Goal: Information Seeking & Learning: Check status

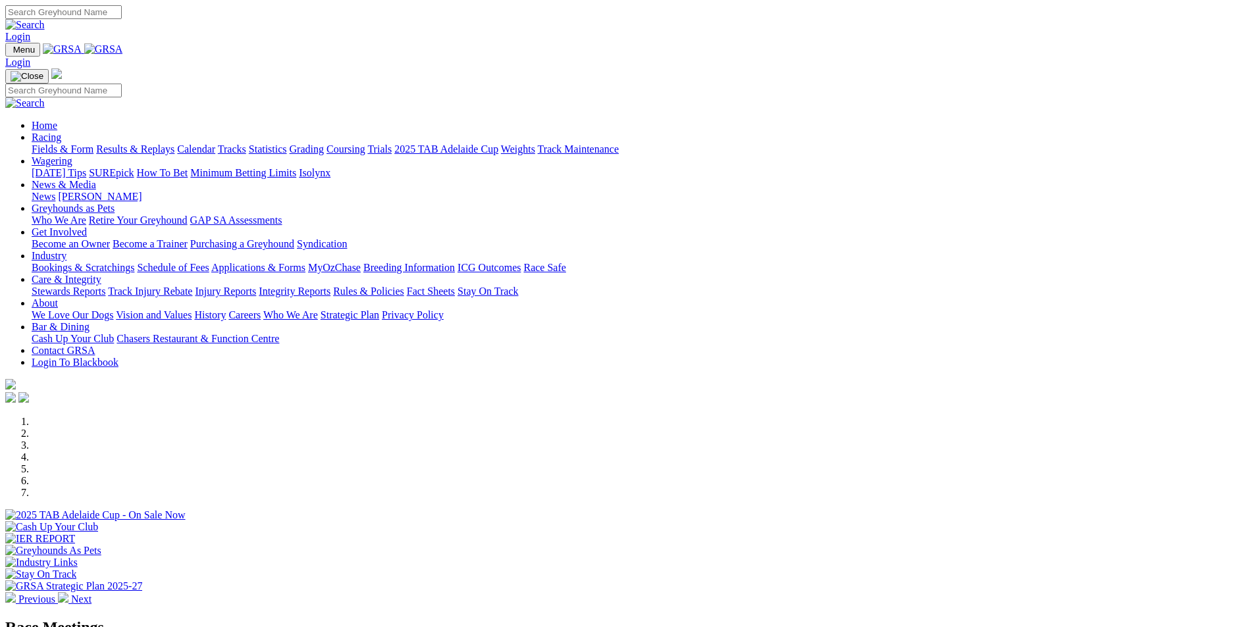
scroll to position [329, 0]
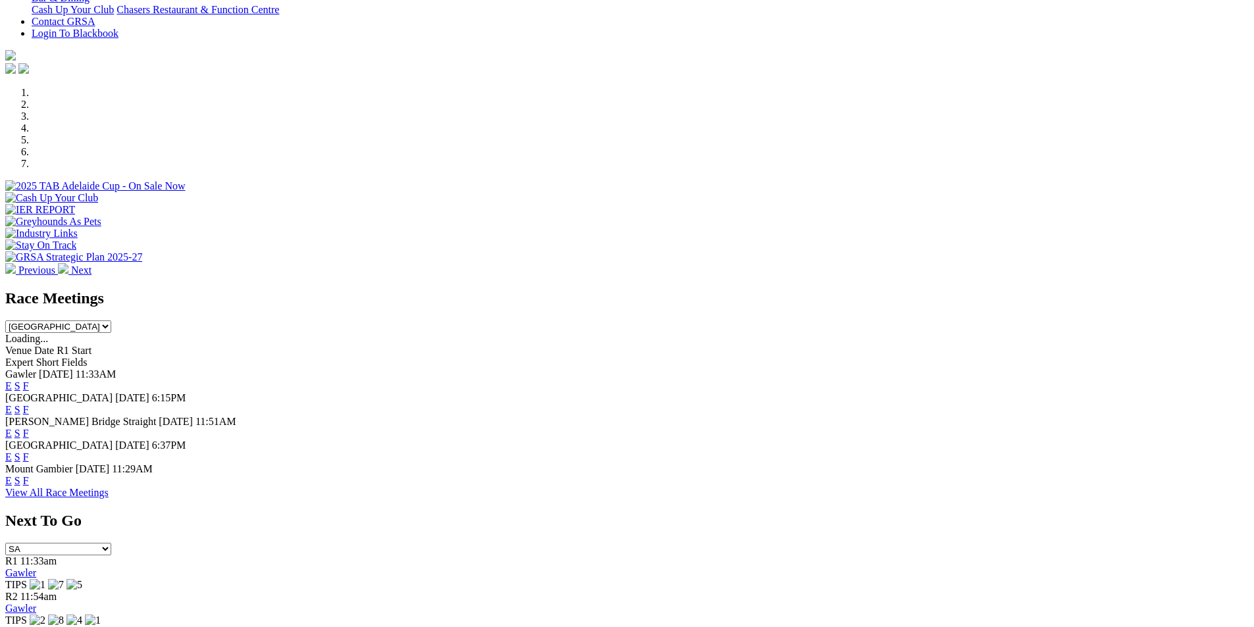
select select "QLD"
click at [111, 321] on select "South Australia New South Wales Northern Territory Queensland Tasmania Victoria…" at bounding box center [58, 327] width 106 height 13
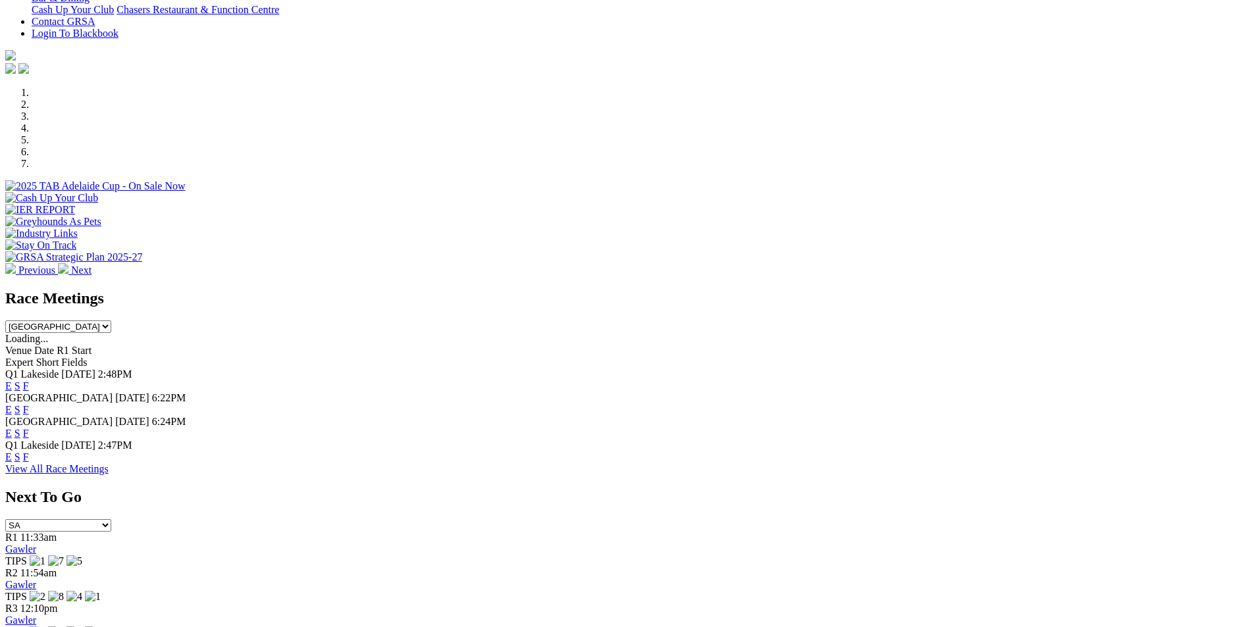
click at [29, 380] on link "F" at bounding box center [26, 385] width 6 height 11
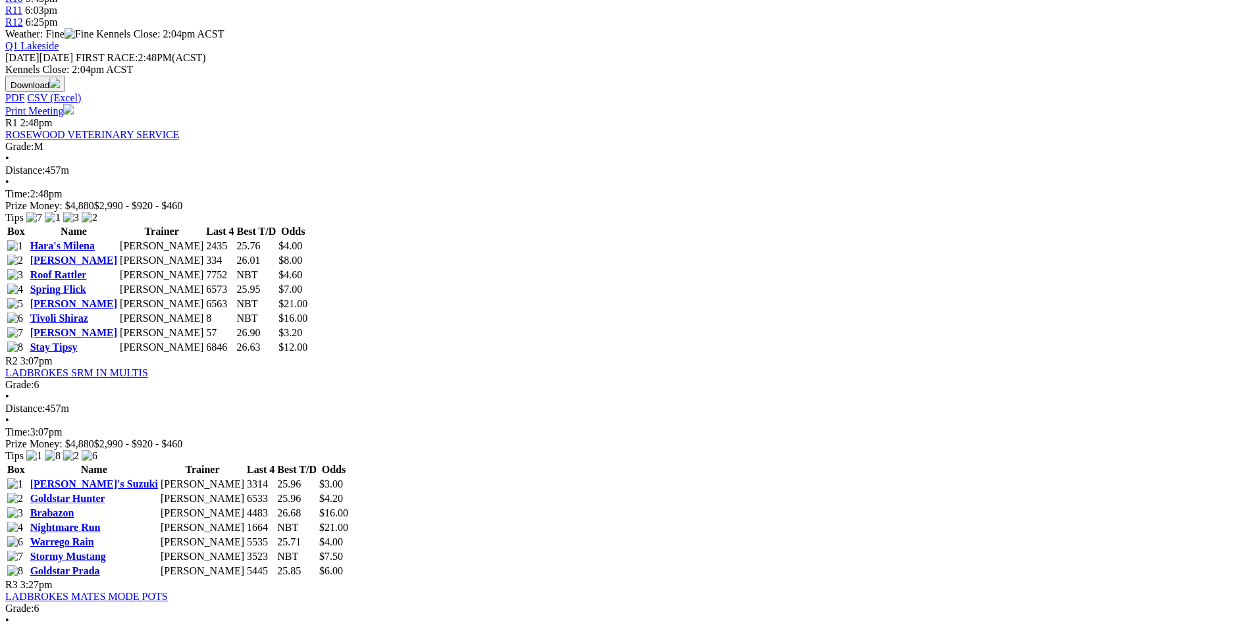
scroll to position [592, 0]
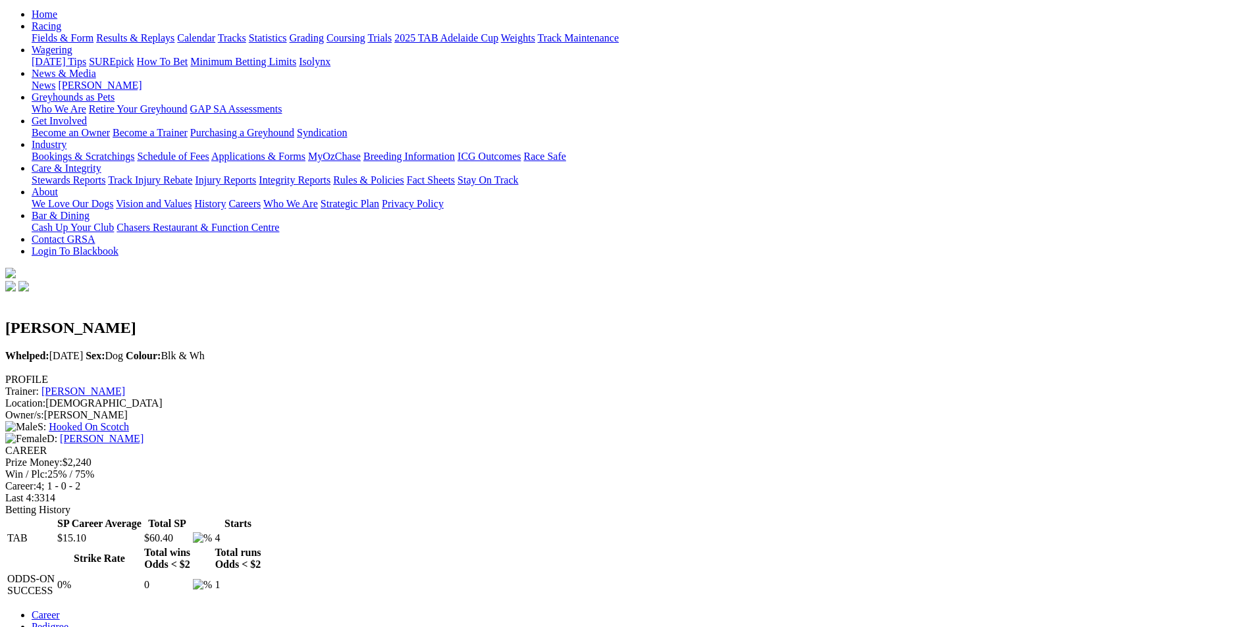
scroll to position [197, 0]
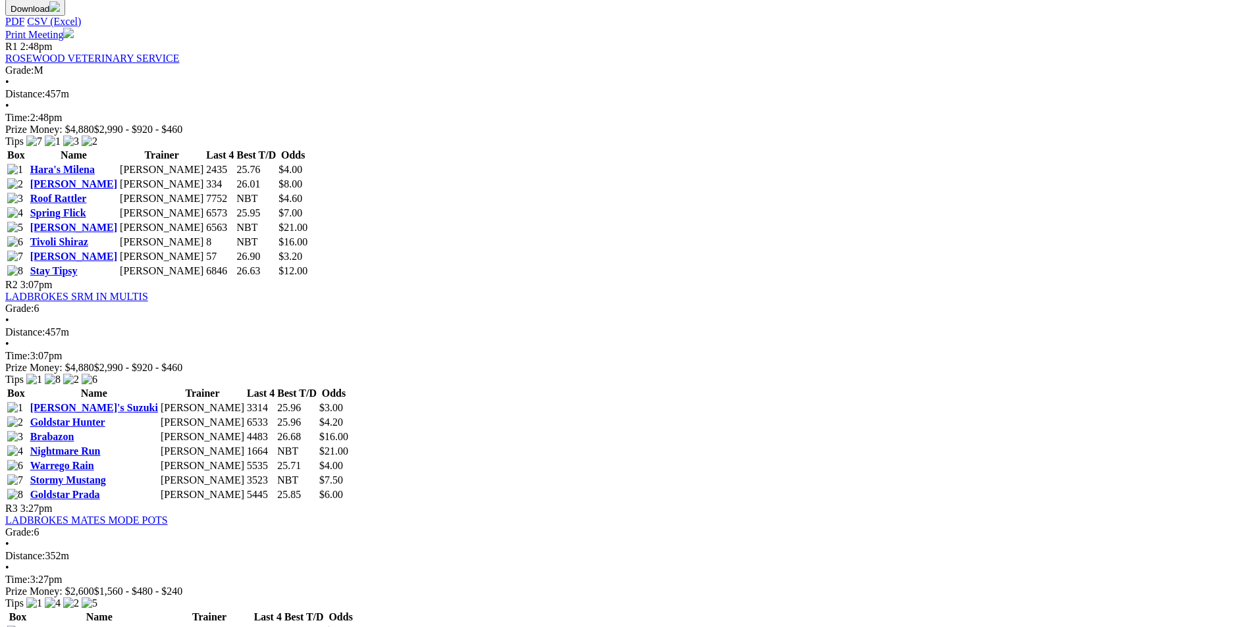
scroll to position [658, 0]
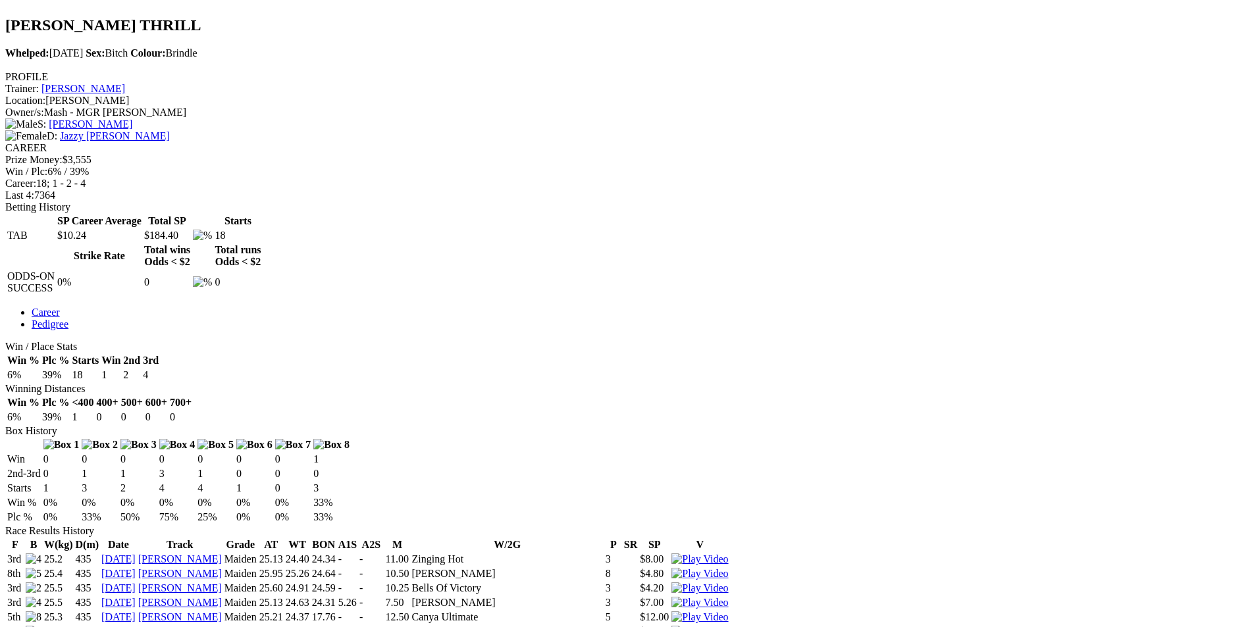
scroll to position [461, 0]
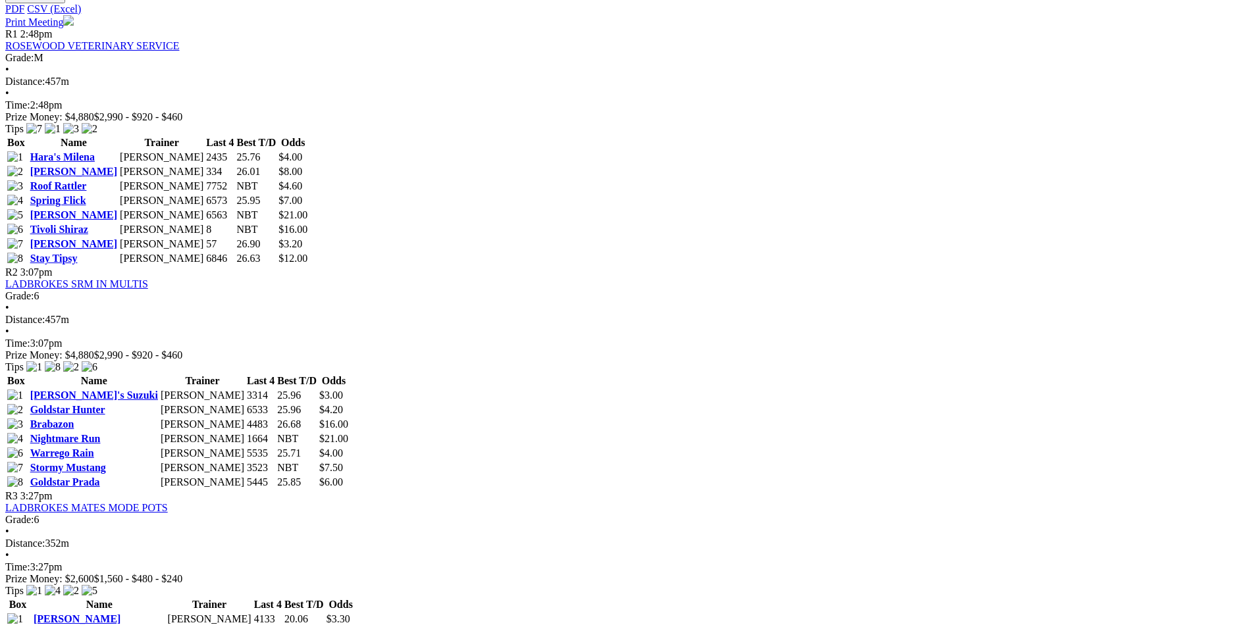
scroll to position [724, 0]
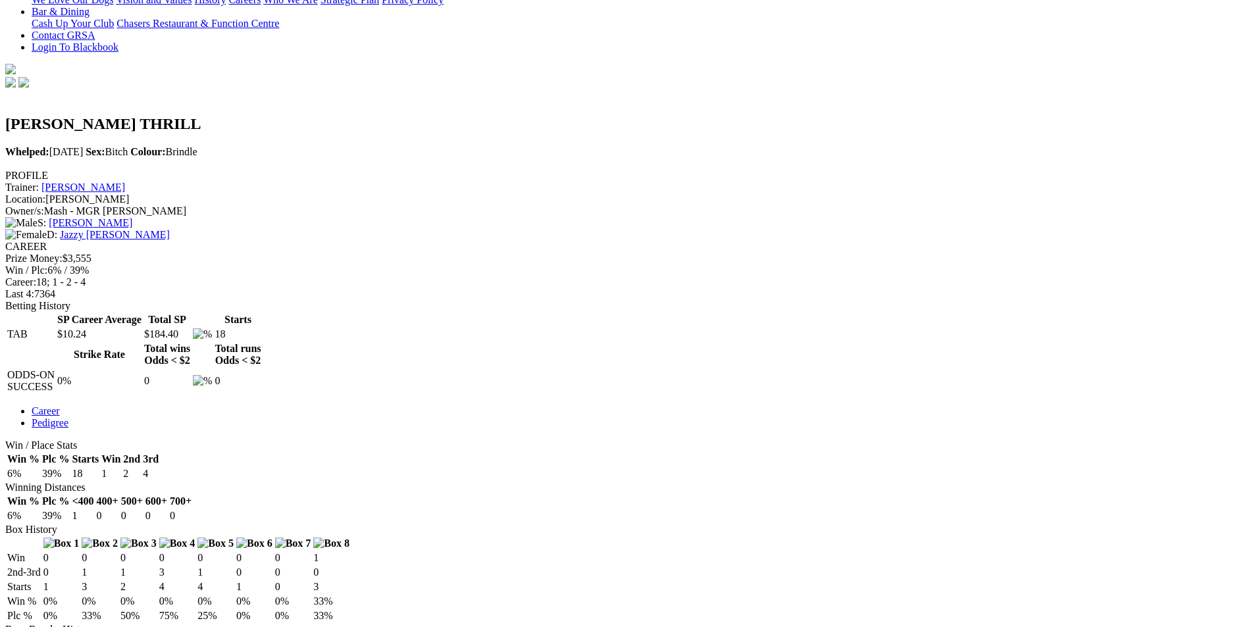
scroll to position [132, 0]
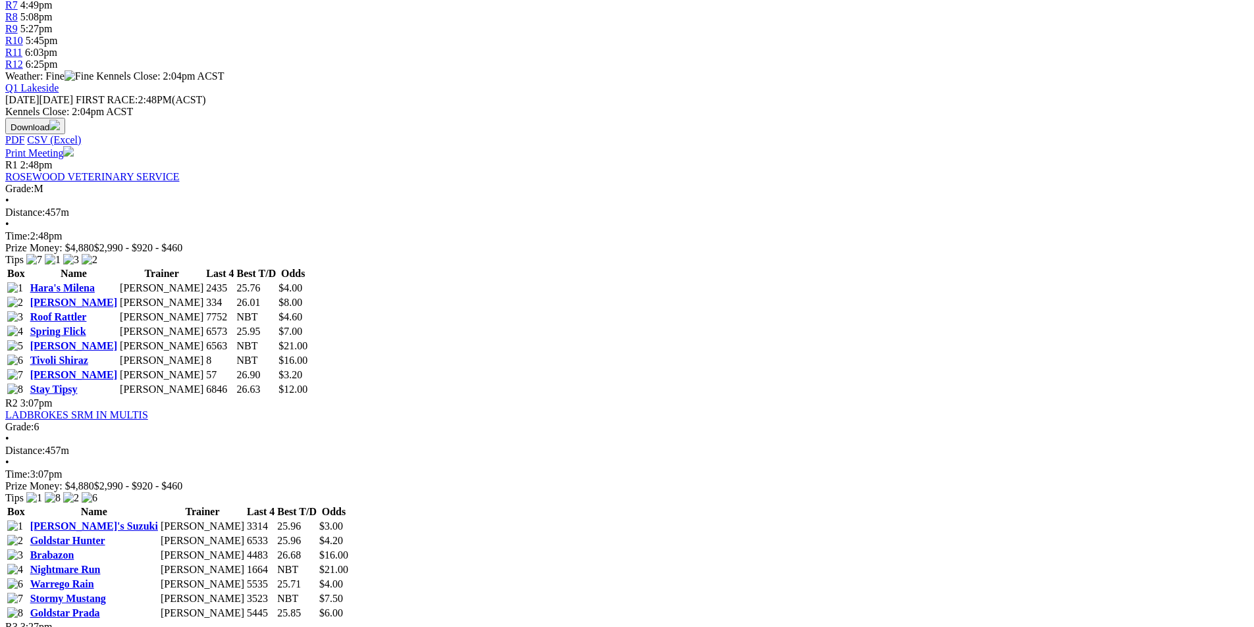
scroll to position [592, 0]
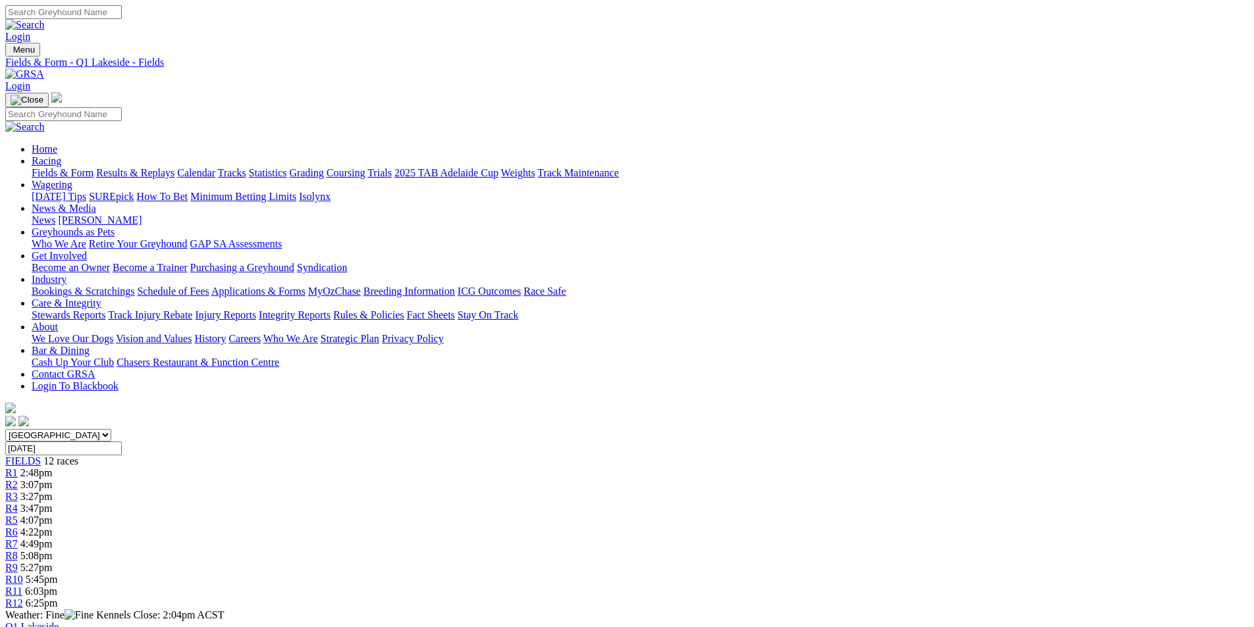
click at [174, 167] on link "Results & Replays" at bounding box center [135, 172] width 78 height 11
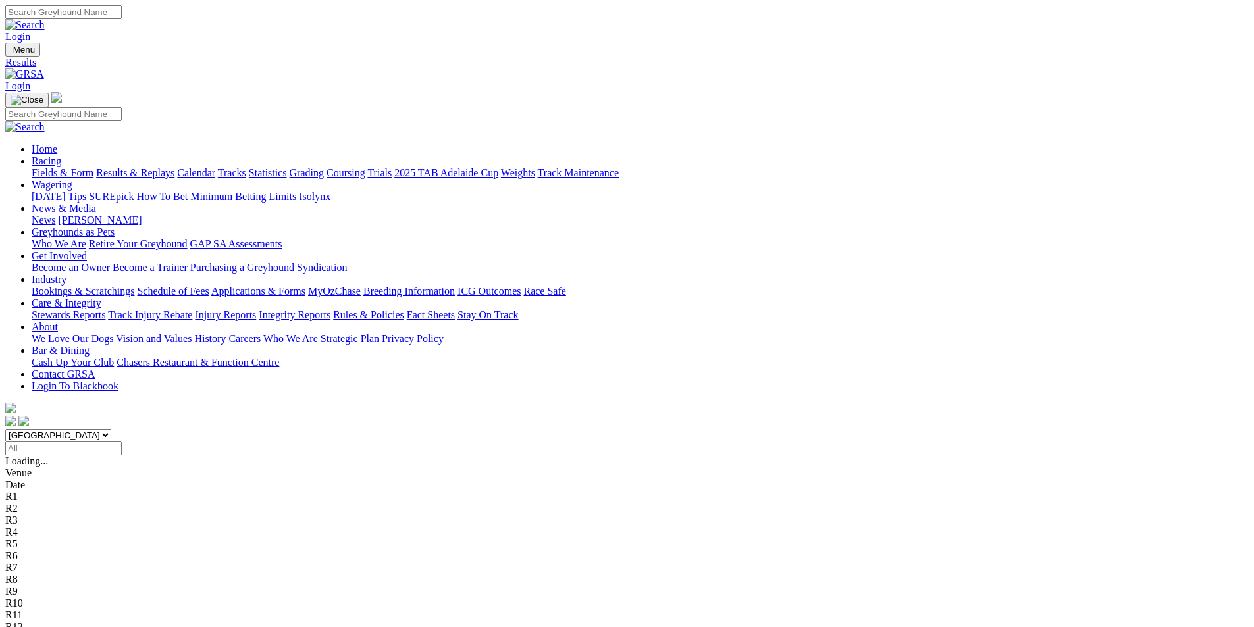
click at [111, 429] on select "South Australia New South Wales Northern Territory Queensland Tasmania Victoria…" at bounding box center [58, 435] width 106 height 13
select select "QLD"
click at [111, 429] on select "South Australia New South Wales Northern Territory Queensland Tasmania Victoria…" at bounding box center [58, 435] width 106 height 13
click at [122, 442] on input "Select date" at bounding box center [63, 449] width 116 height 14
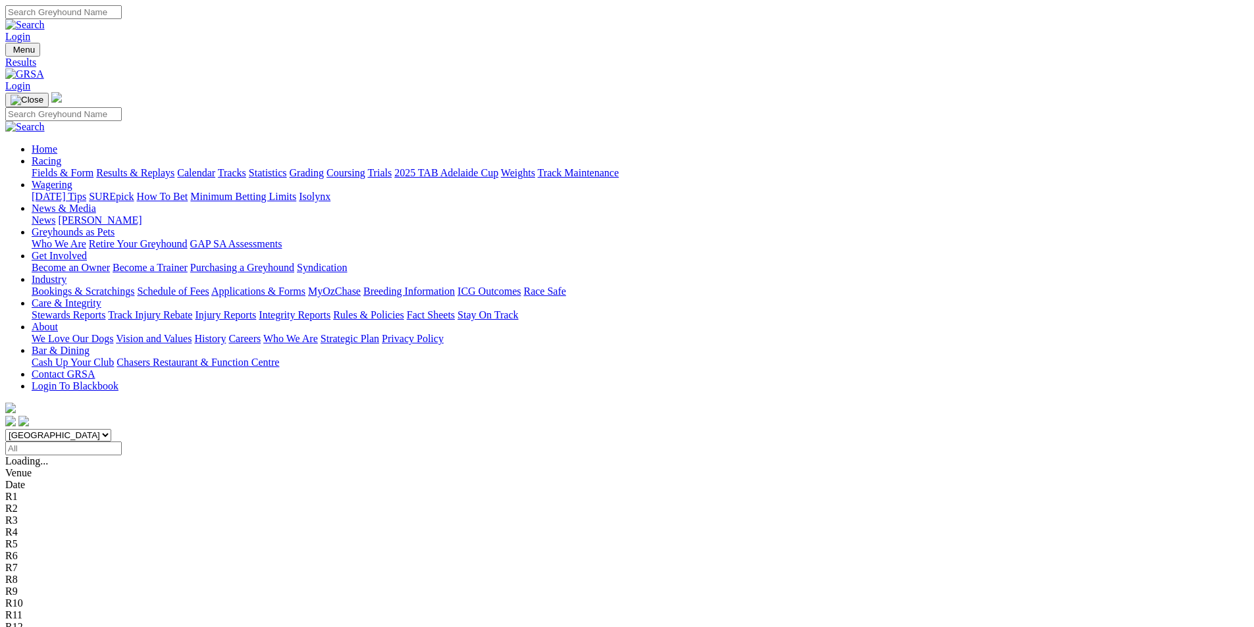
type input "[DATE]"
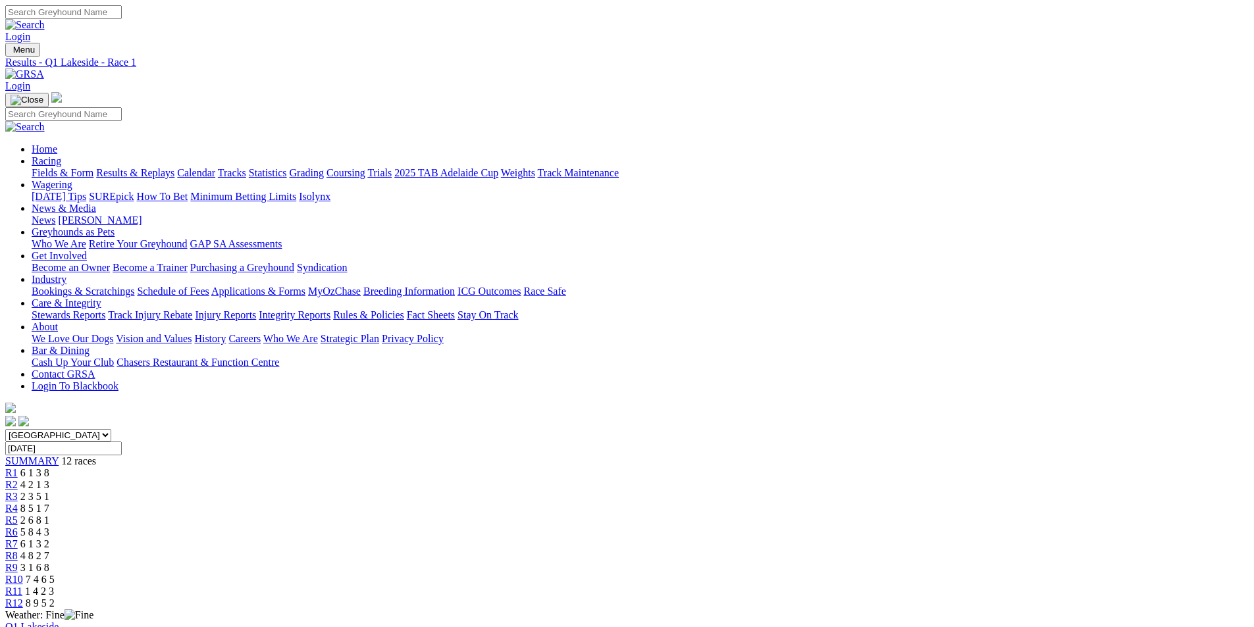
click at [397, 479] on div "R2 4 2 1 3" at bounding box center [626, 485] width 1243 height 12
click at [459, 491] on div "R3 2 3 5 1" at bounding box center [626, 497] width 1243 height 12
click at [521, 503] on div "R4 8 5 1 7" at bounding box center [626, 509] width 1243 height 12
click at [577, 515] on div "R5 2 6 8 1" at bounding box center [626, 521] width 1243 height 12
click at [643, 527] on div "R6 5 8 4 3" at bounding box center [626, 533] width 1243 height 12
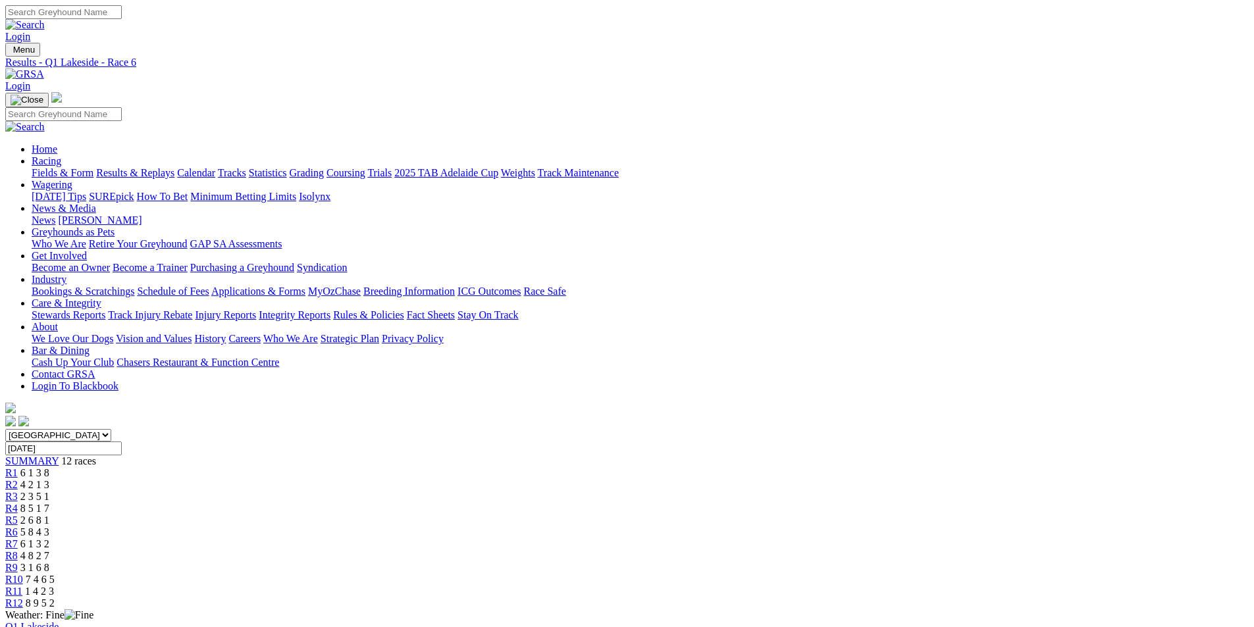
click at [696, 538] on div "R7 6 1 3 2" at bounding box center [626, 544] width 1243 height 12
click at [773, 550] on div "R8 4 8 2 7" at bounding box center [626, 556] width 1243 height 12
click at [18, 562] on link "R9" at bounding box center [11, 567] width 13 height 11
click at [23, 574] on span "R10" at bounding box center [14, 579] width 18 height 11
click at [22, 586] on span "R11" at bounding box center [13, 591] width 17 height 11
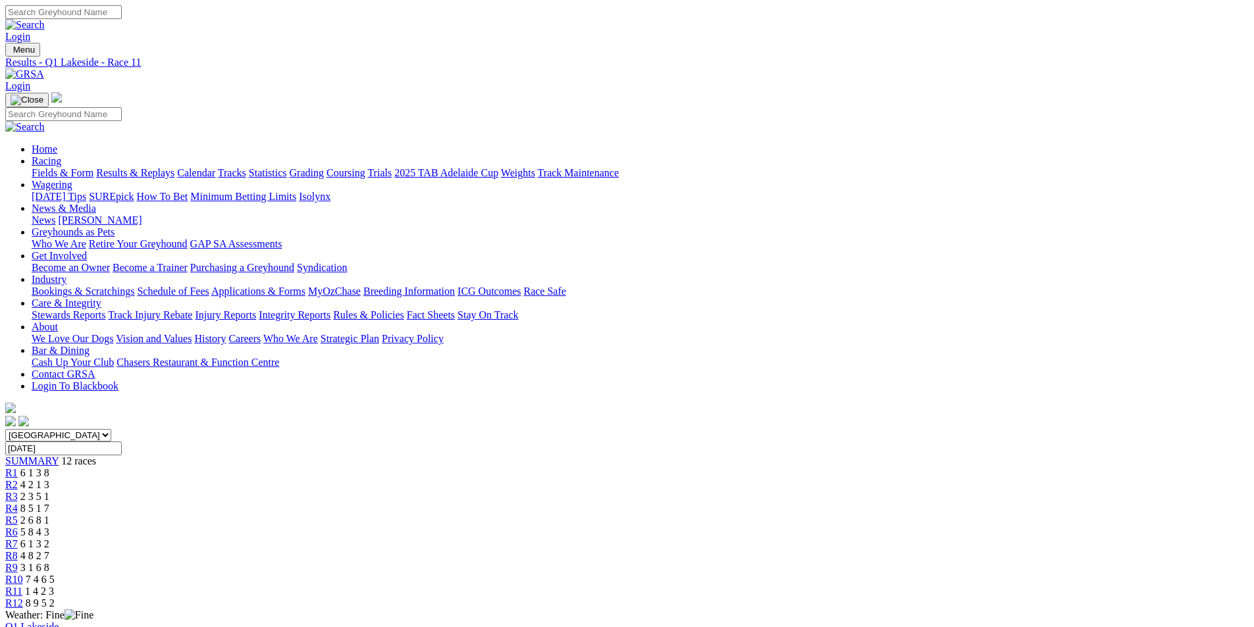
click at [23, 598] on span "R12" at bounding box center [14, 603] width 18 height 11
click at [49, 503] on span "8 5 1 7" at bounding box center [34, 508] width 29 height 11
